Goal: Use online tool/utility: Utilize a website feature to perform a specific function

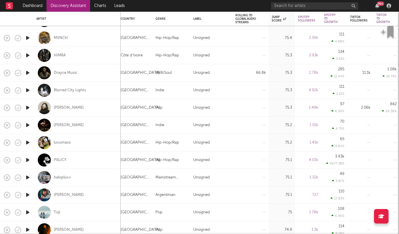
click at [9, 7] on rect at bounding box center [9, 5] width 7 height 7
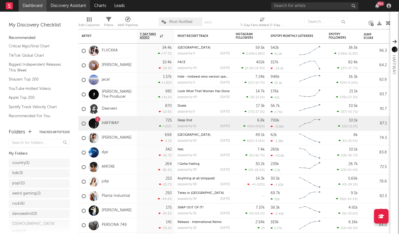
click at [65, 6] on link "Discovery Assistant" at bounding box center [68, 6] width 44 height 12
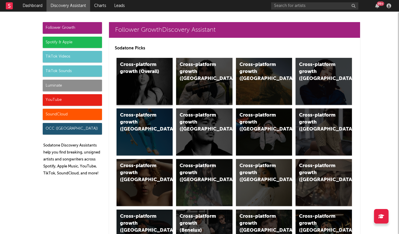
click at [144, 75] on div "Cross-platform growth (Overall)" at bounding box center [139, 68] width 39 height 14
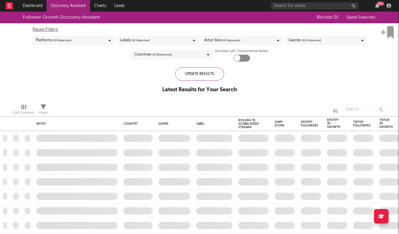
checkbox input "true"
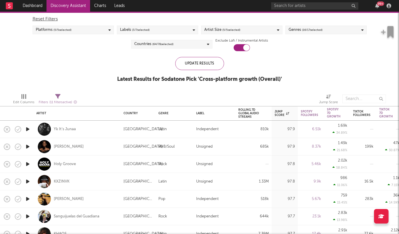
click at [126, 30] on div "Labels ( 3 / 7 selected)" at bounding box center [135, 29] width 30 height 7
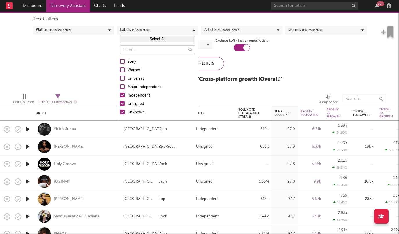
click at [135, 94] on div "Independent" at bounding box center [160, 95] width 67 height 7
click at [120, 94] on input "Independent" at bounding box center [120, 95] width 0 height 7
click at [89, 77] on div "Follower Growth Discovery Assistant Blocklist ( 0 ) Saved Searches ( 0 ) Reset …" at bounding box center [199, 44] width 399 height 87
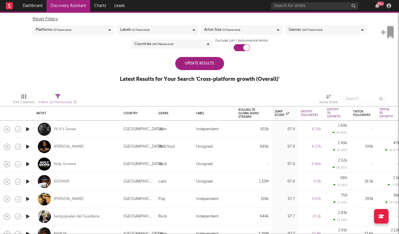
click at [180, 64] on div "Update Results" at bounding box center [199, 63] width 49 height 13
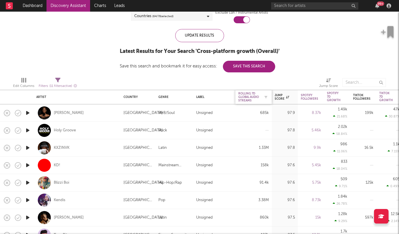
click at [249, 94] on div "Rolling 7D Global Audio Streams" at bounding box center [249, 97] width 22 height 10
